Goal: Find specific page/section: Find specific page/section

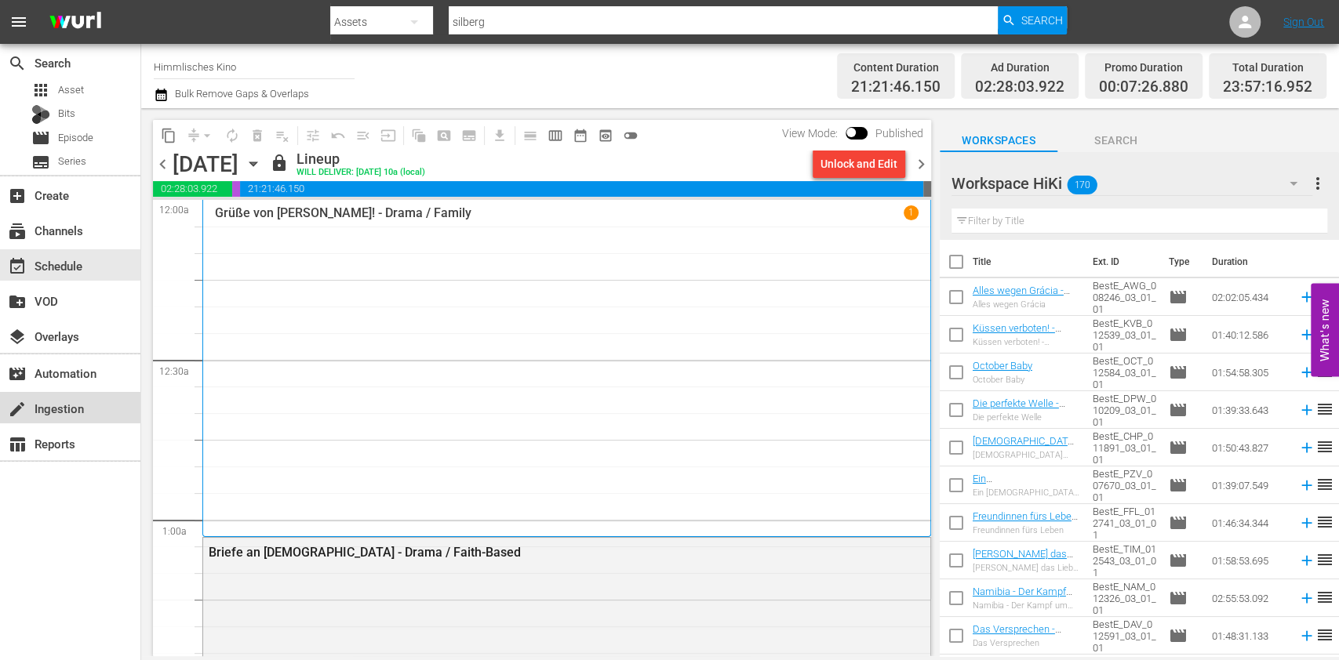
click at [37, 395] on div "create Ingestion" at bounding box center [70, 407] width 140 height 31
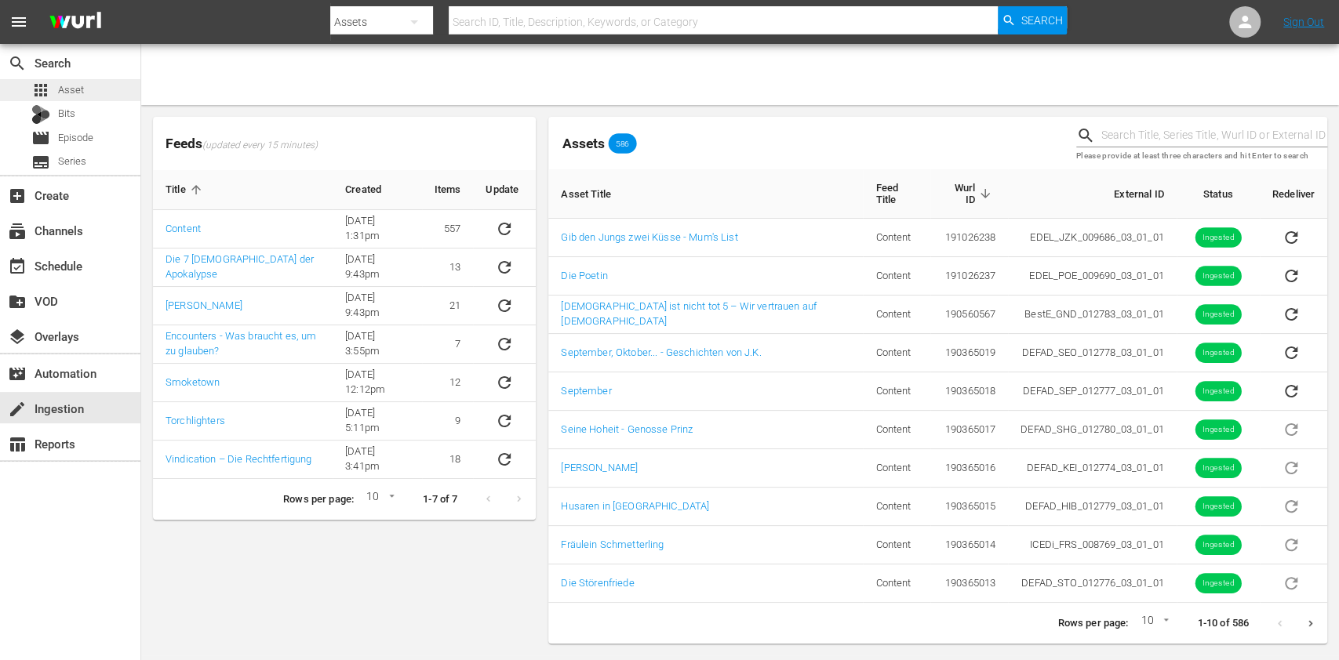
click at [97, 82] on div "apps Asset" at bounding box center [70, 90] width 140 height 22
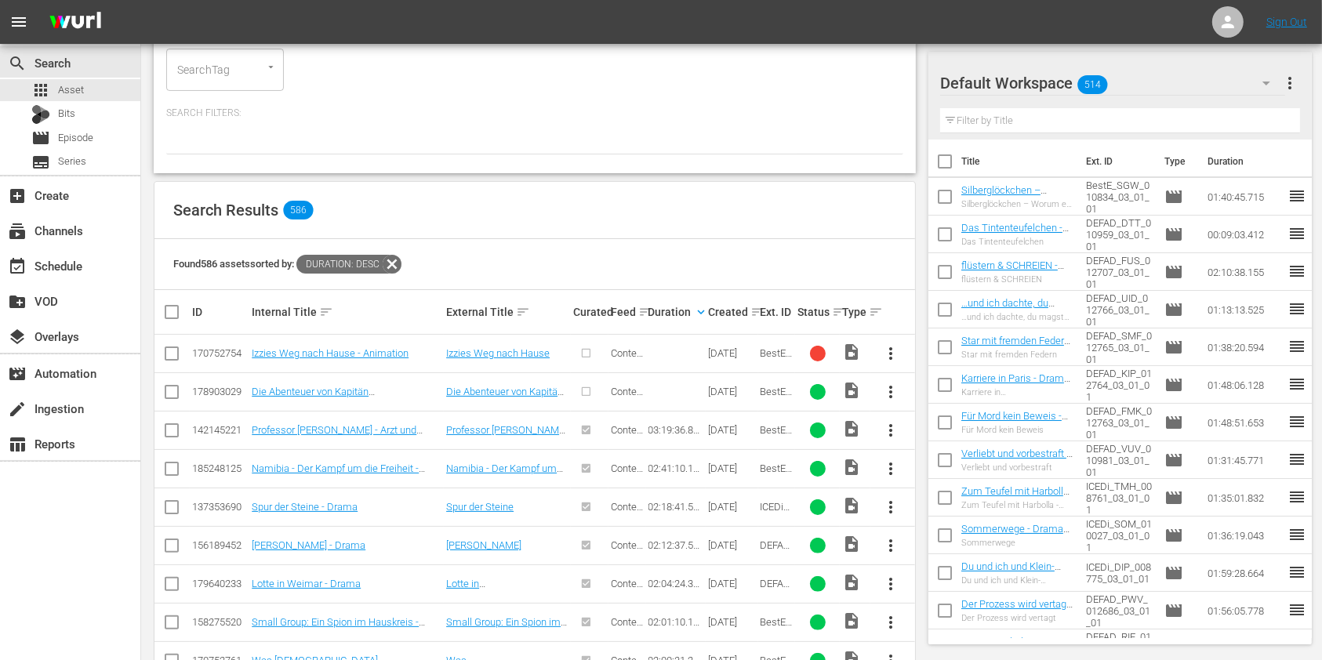
scroll to position [198, 0]
click at [400, 261] on icon at bounding box center [392, 263] width 19 height 19
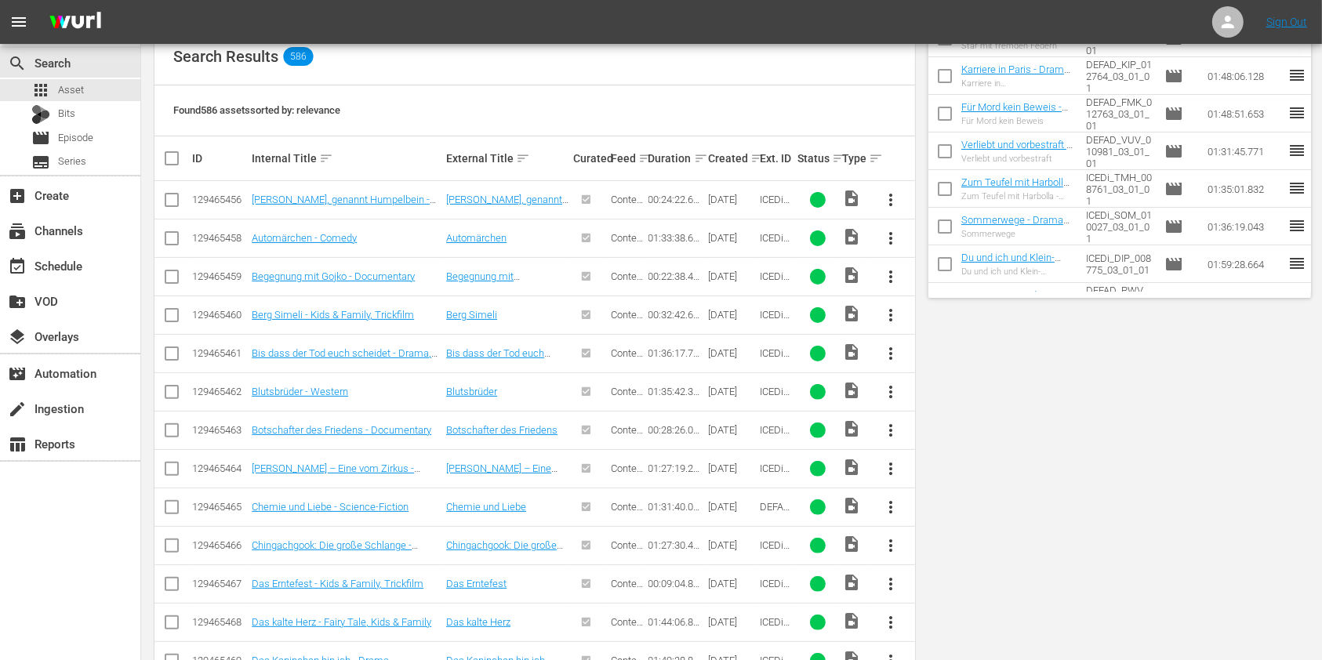
scroll to position [0, 0]
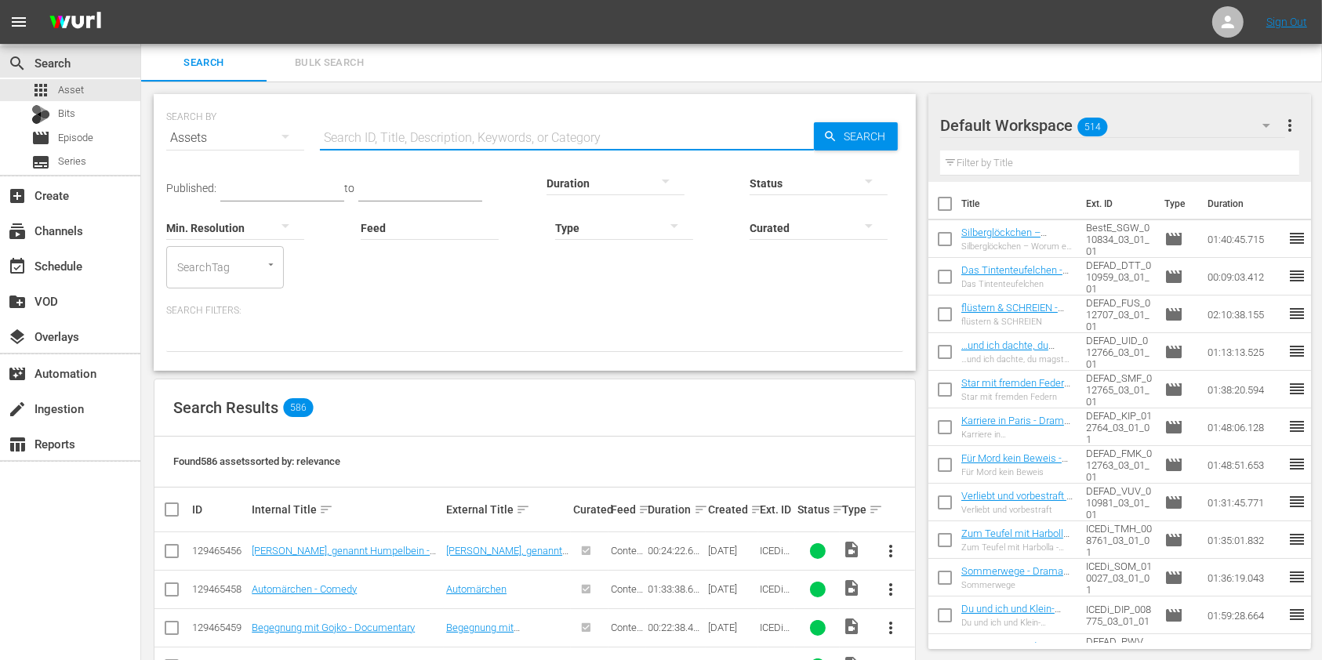
click at [489, 134] on input "text" at bounding box center [567, 138] width 494 height 38
type input "poetin"
